Goal: Find specific page/section: Find specific page/section

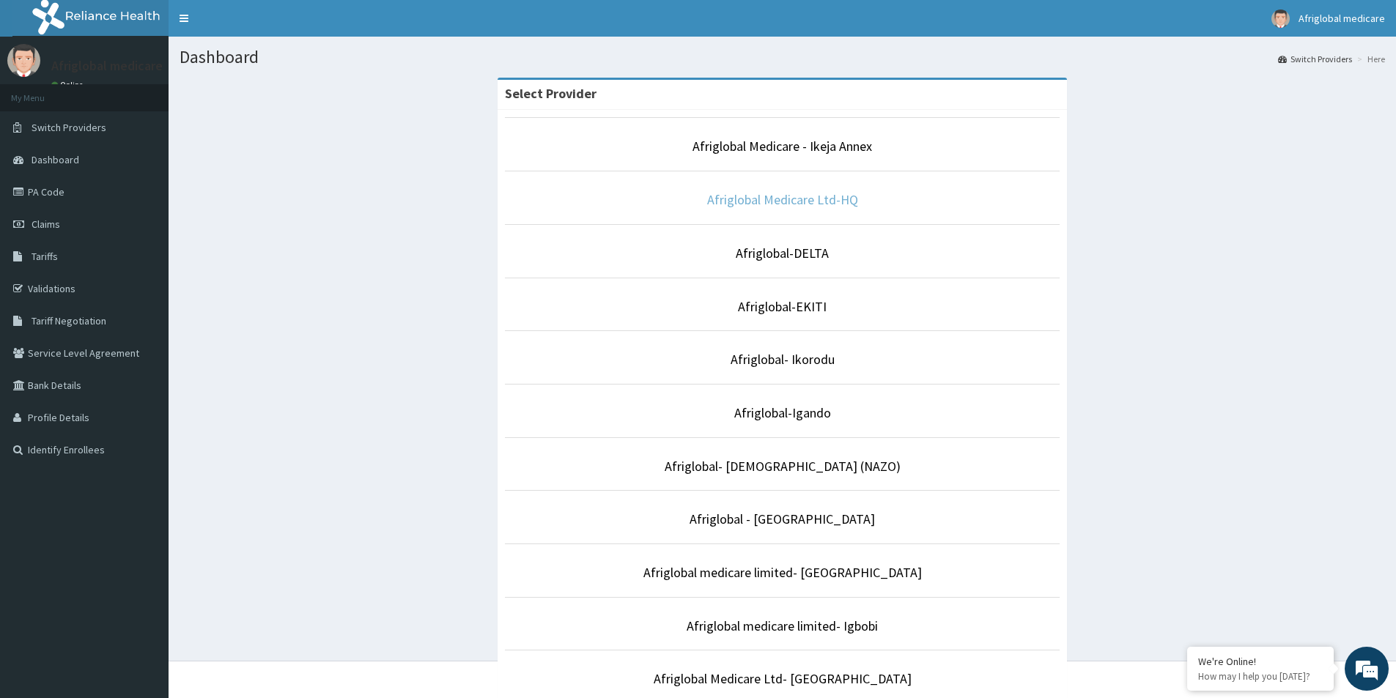
click at [804, 201] on link "Afriglobal Medicare Ltd-HQ" at bounding box center [782, 199] width 151 height 17
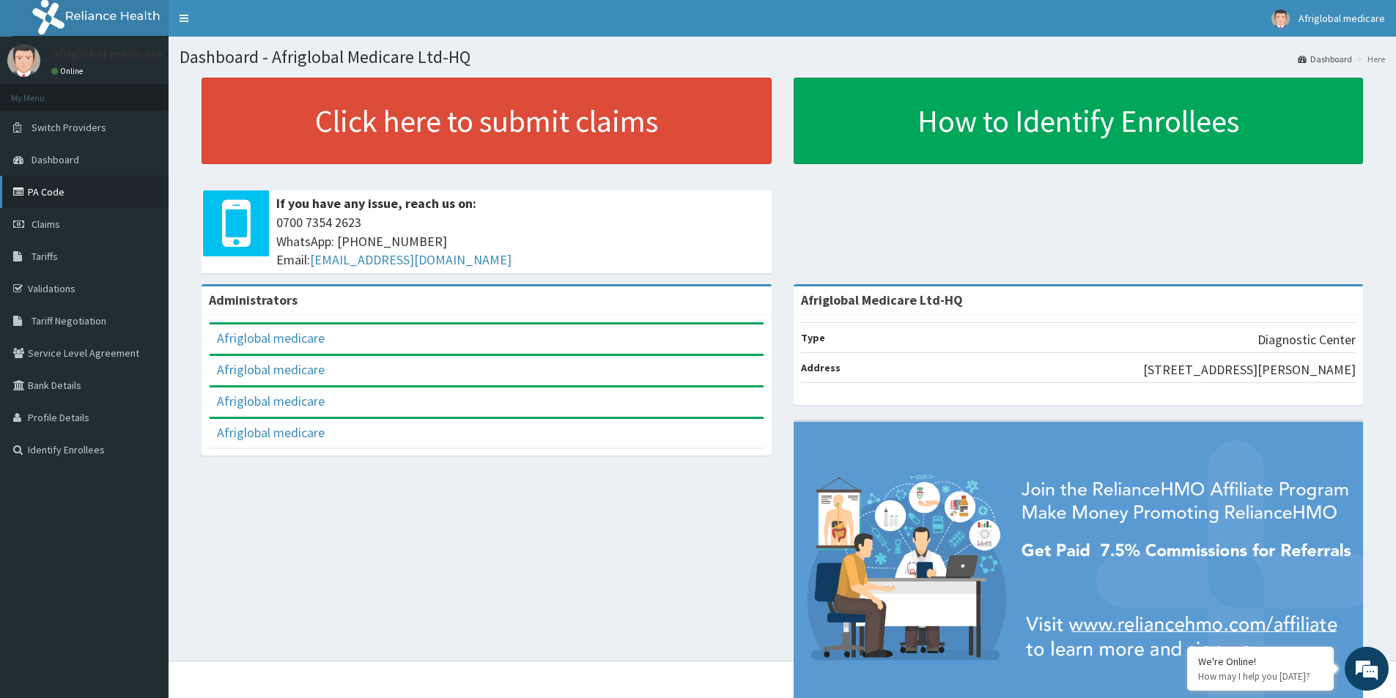
click at [33, 188] on link "PA Code" at bounding box center [84, 192] width 169 height 32
